Goal: Task Accomplishment & Management: Manage account settings

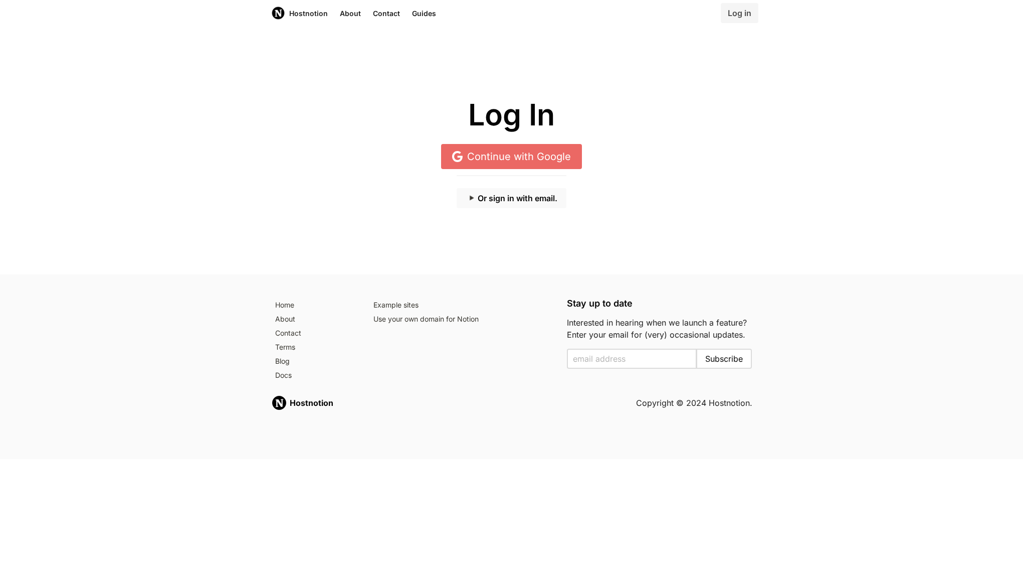
click at [532, 196] on button "Or sign in with email." at bounding box center [512, 198] width 110 height 20
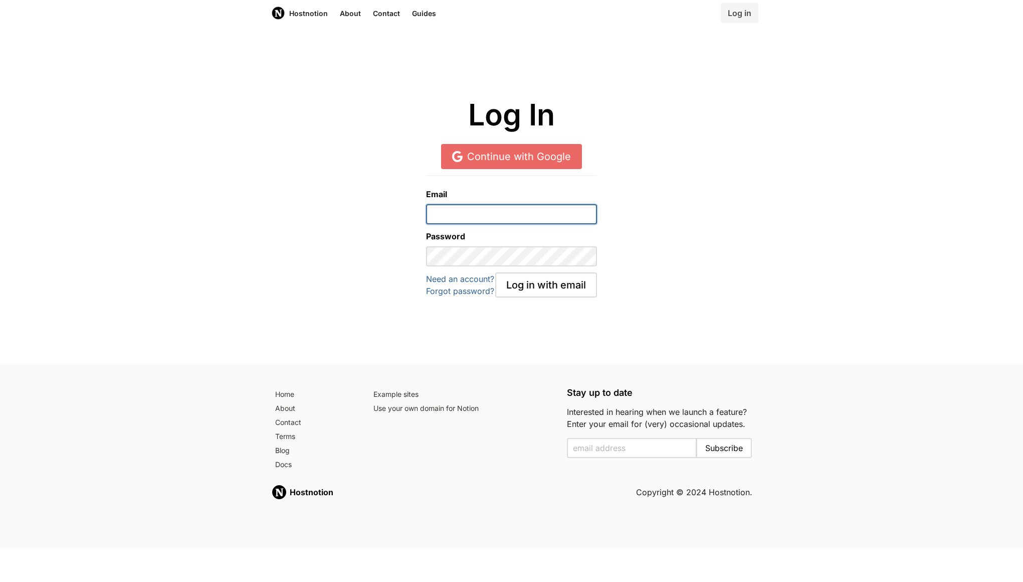
click at [536, 218] on input "email" at bounding box center [511, 214] width 171 height 20
type input "[EMAIL_ADDRESS][DOMAIN_NAME]"
click at [578, 289] on button "Log in with email" at bounding box center [546, 284] width 102 height 25
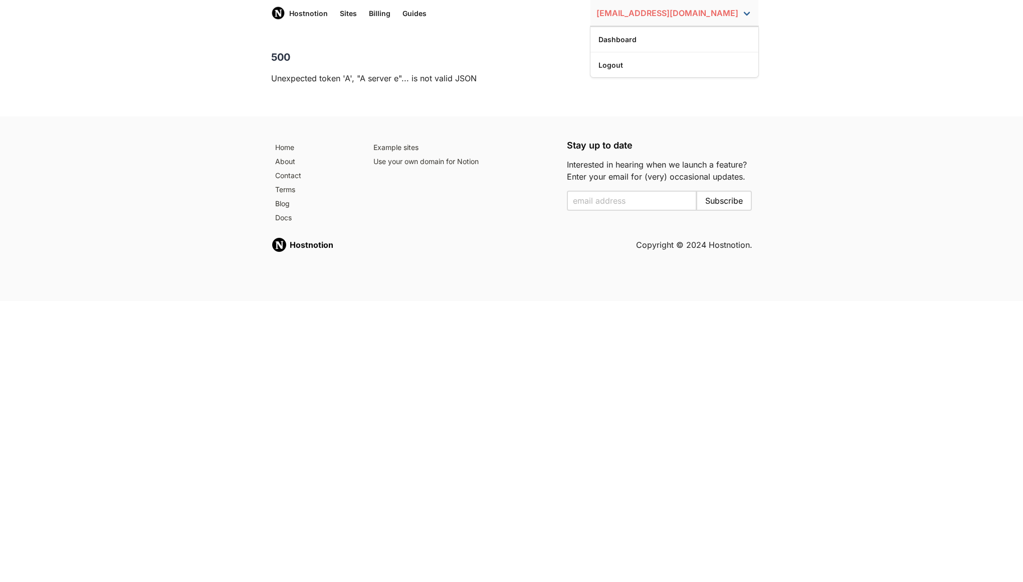
click at [713, 11] on link "[EMAIL_ADDRESS][DOMAIN_NAME]" at bounding box center [675, 13] width 168 height 26
click at [694, 38] on link "Dashboard" at bounding box center [675, 39] width 168 height 17
click at [386, 14] on link "Billing" at bounding box center [380, 13] width 34 height 26
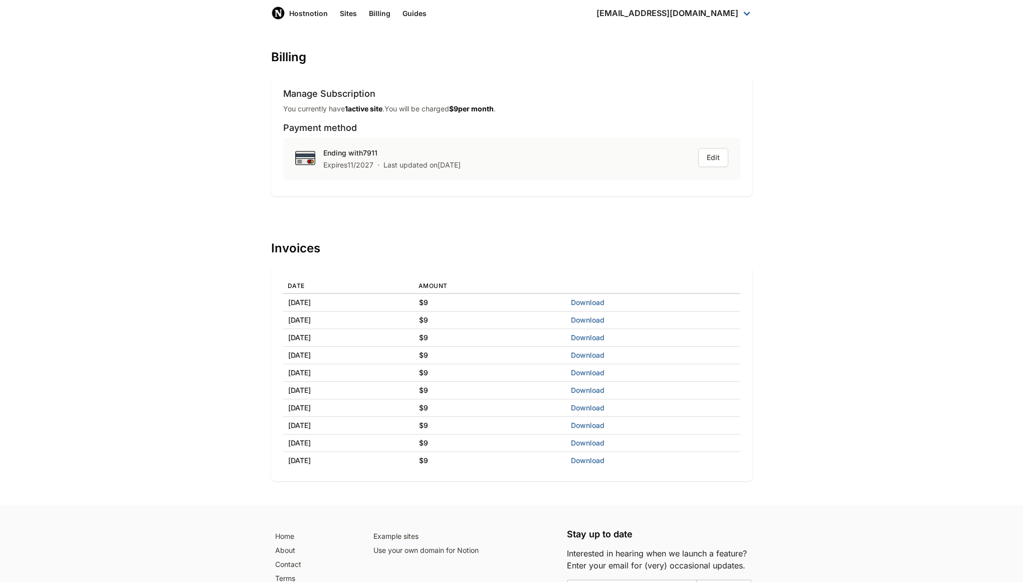
click at [465, 110] on strong "$ 9 per month" at bounding box center [471, 108] width 45 height 9
click at [351, 11] on link "Sites" at bounding box center [348, 13] width 29 height 26
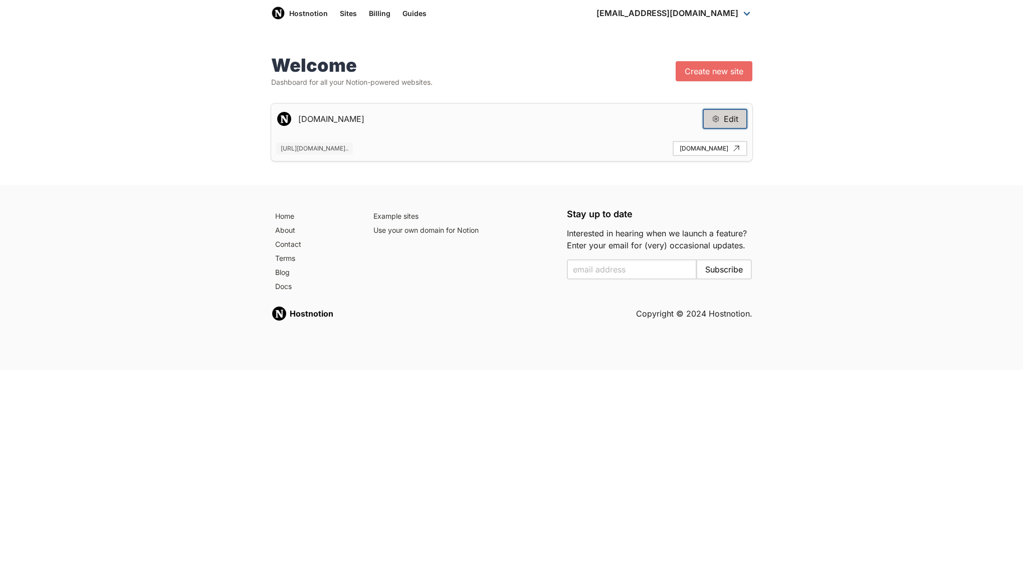
click at [715, 117] on icon at bounding box center [716, 119] width 8 height 8
type input "[DOMAIN_NAME]"
type input "[URL][DOMAIN_NAME]"
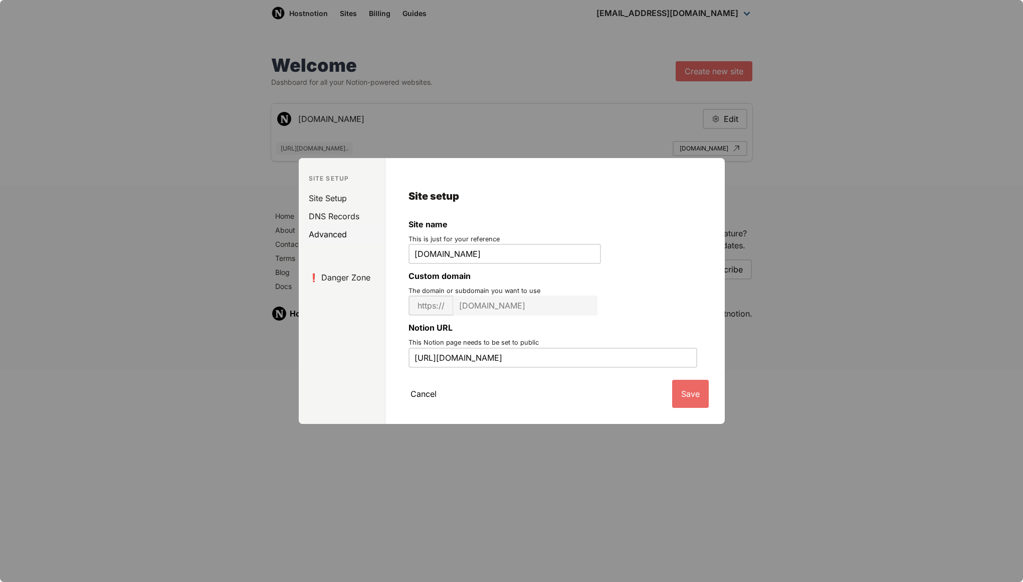
click at [330, 233] on link "Advanced" at bounding box center [344, 234] width 82 height 18
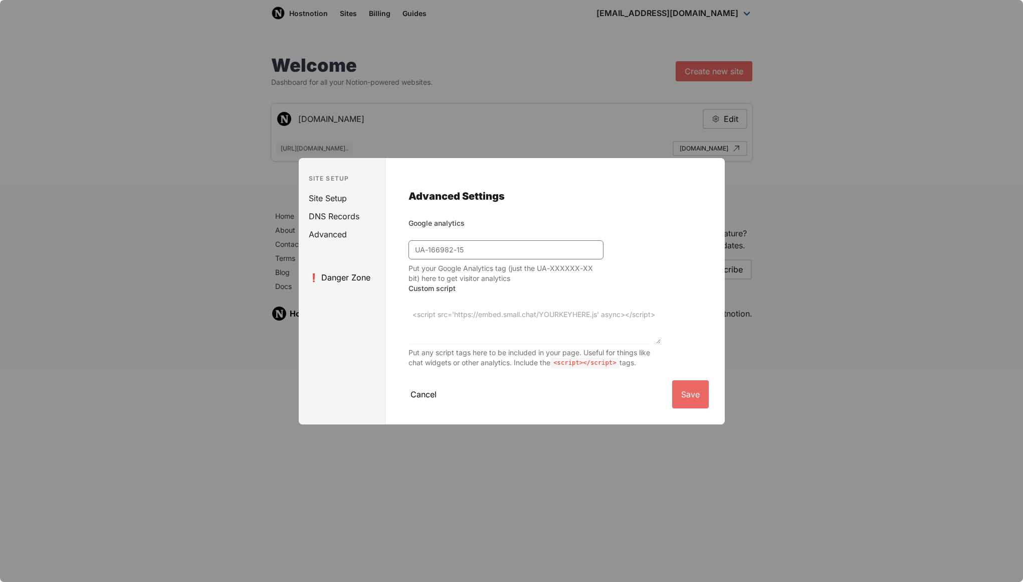
click at [339, 273] on link "❗️ Danger Zone" at bounding box center [344, 277] width 82 height 18
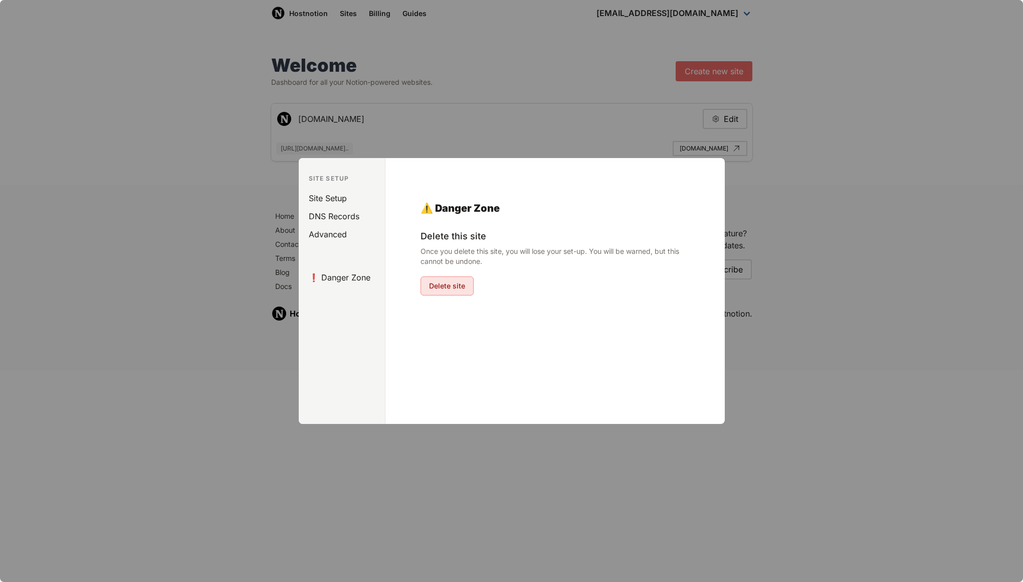
click at [444, 289] on button "Delete site" at bounding box center [447, 285] width 53 height 19
